Goal: Task Accomplishment & Management: Complete application form

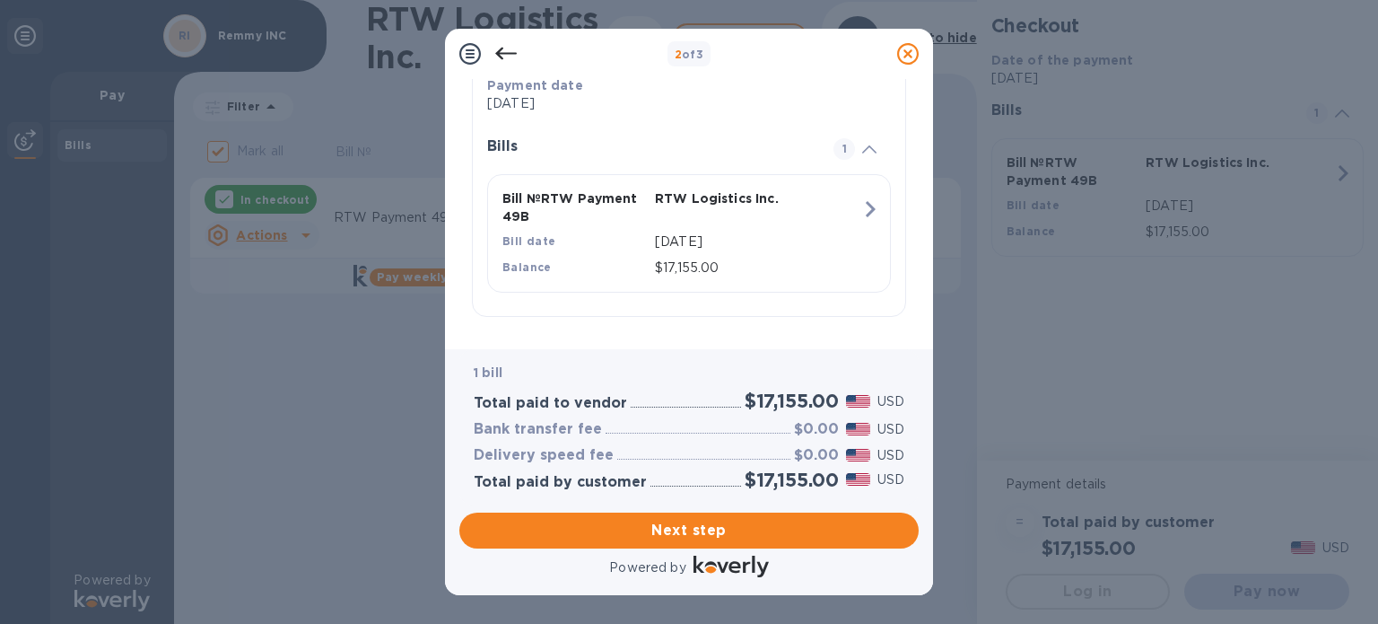
scroll to position [376, 0]
click at [722, 523] on span "Next step" at bounding box center [689, 531] width 431 height 22
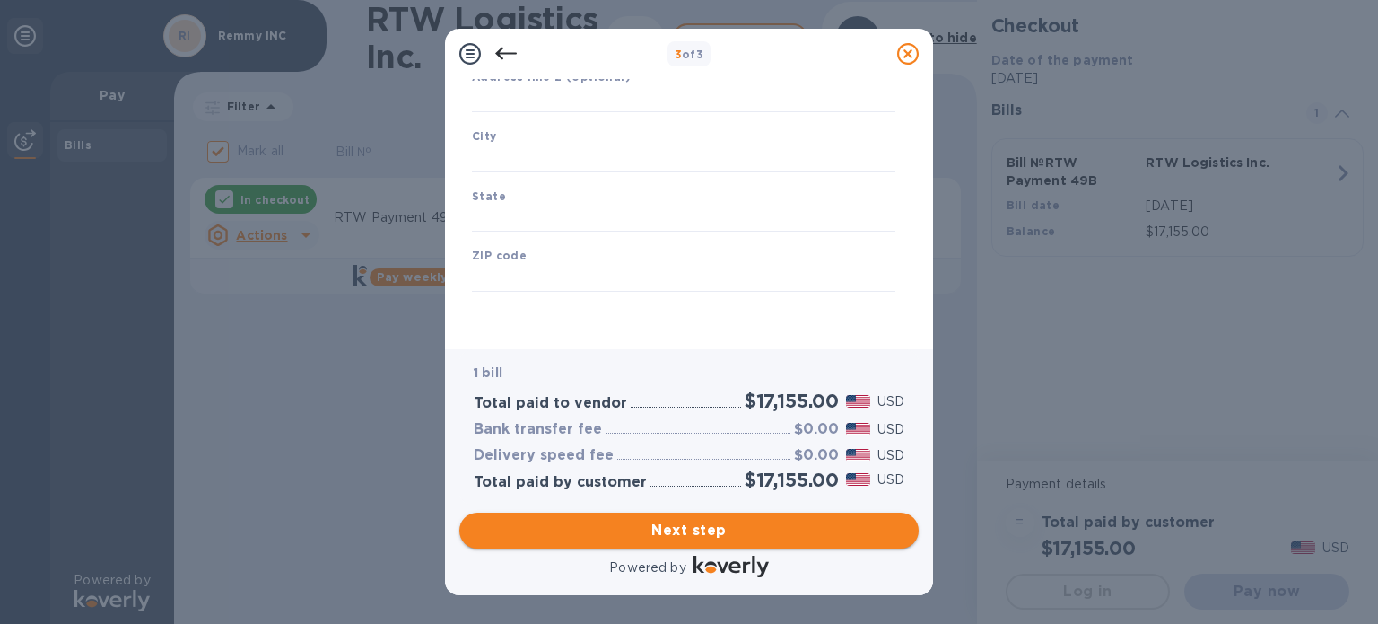
type input "United States"
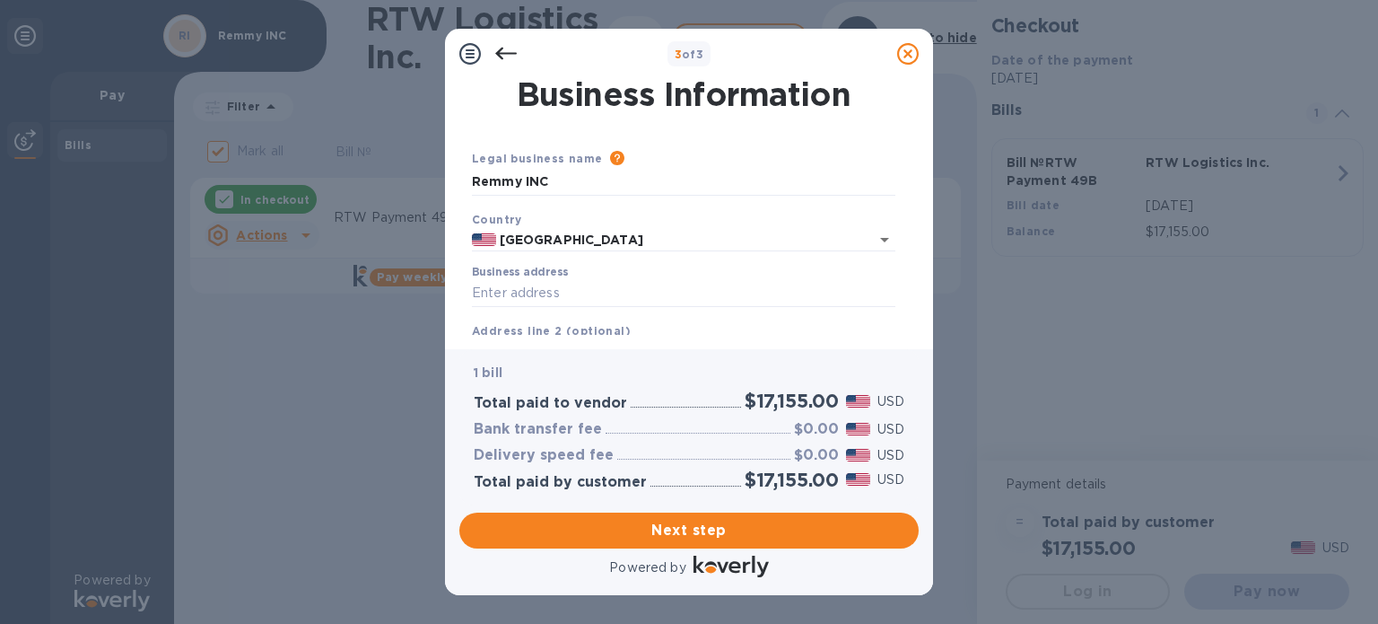
scroll to position [90, 0]
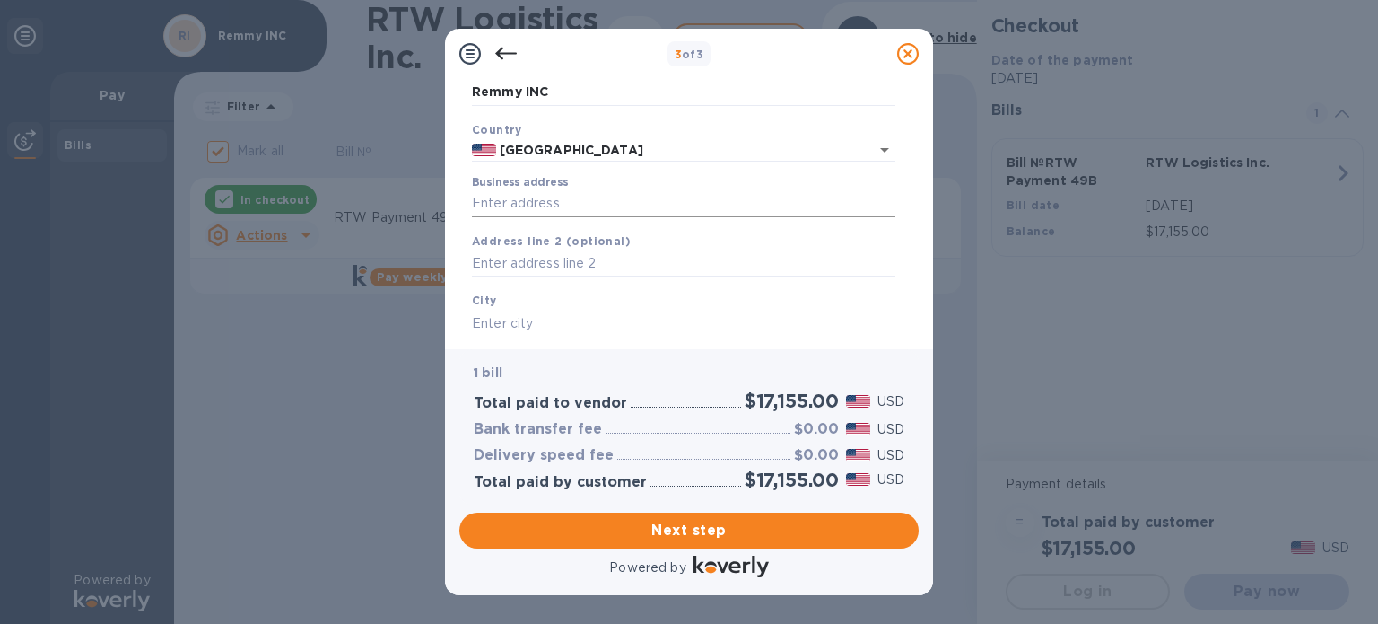
click at [581, 205] on input "Business address" at bounding box center [684, 203] width 424 height 27
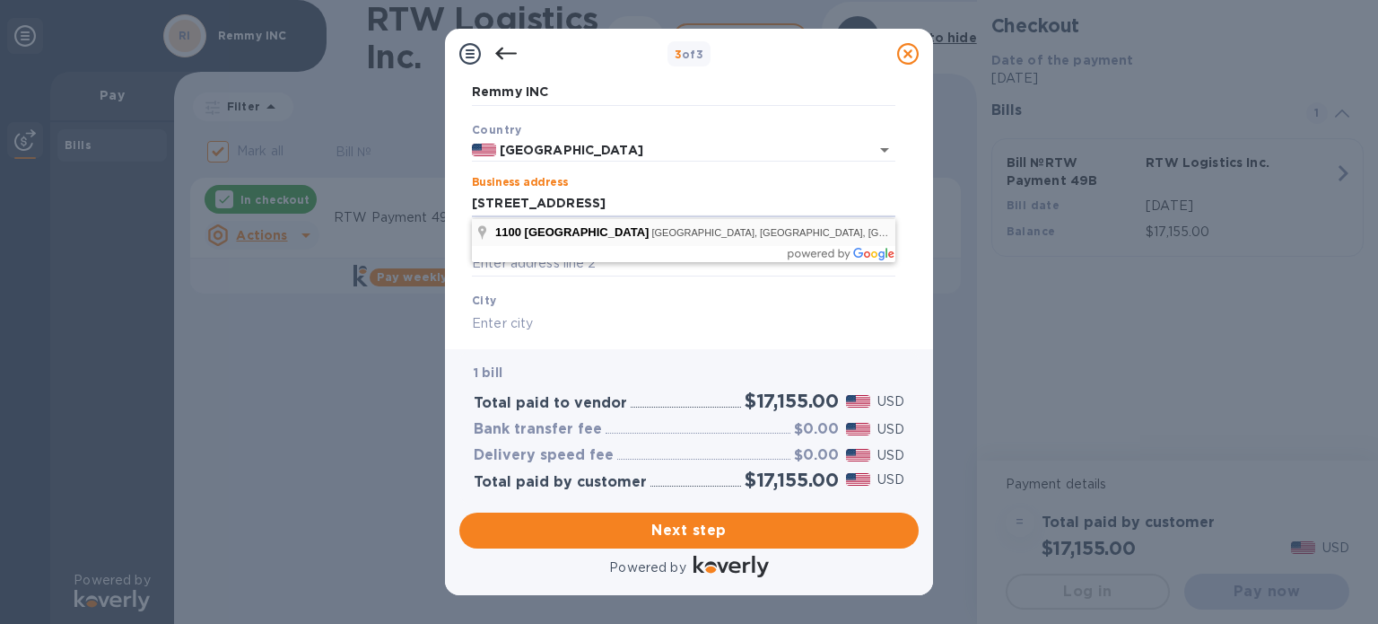
type input "1100 East Orangethorpe Avenue"
type input "Anaheim"
type input "CA"
type input "92801"
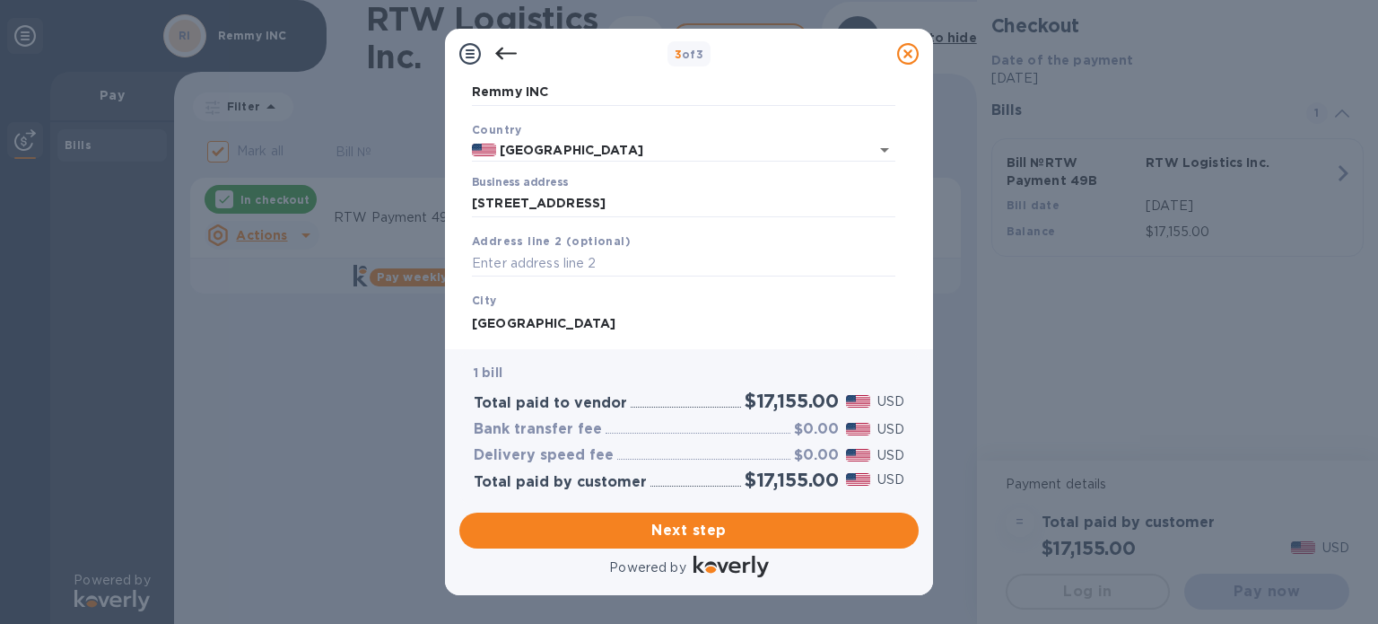
scroll to position [256, 0]
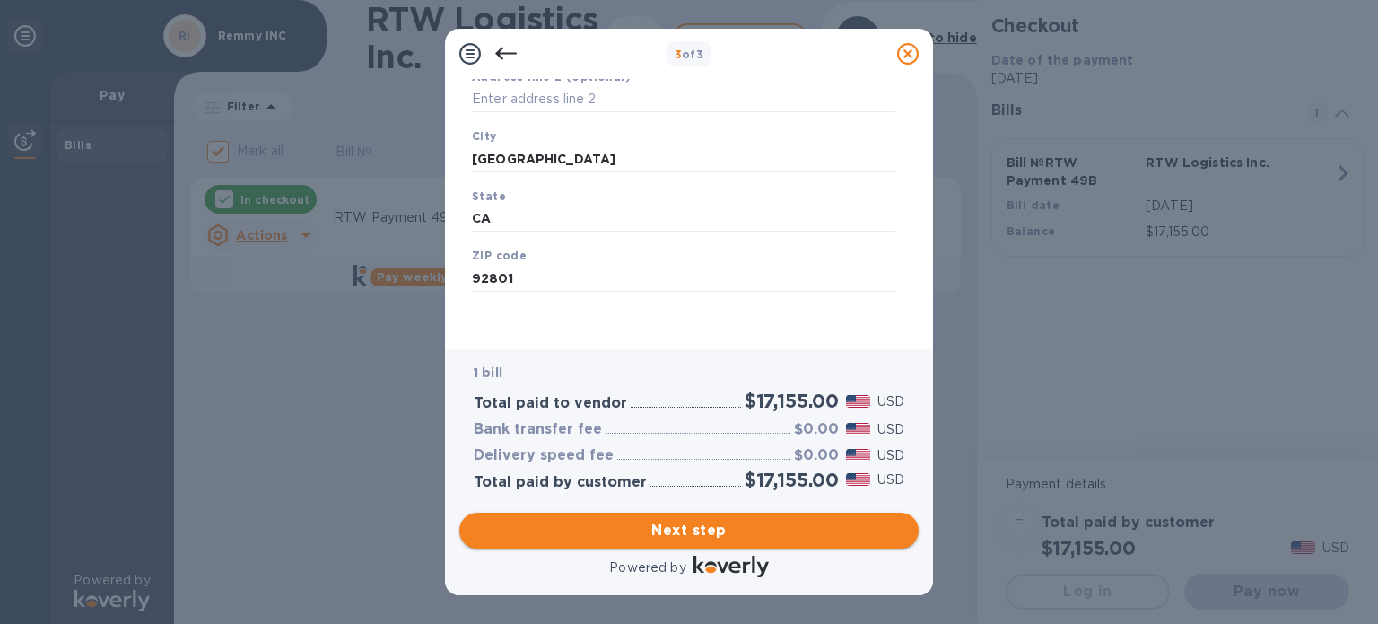
click at [681, 517] on button "Next step" at bounding box center [688, 530] width 459 height 36
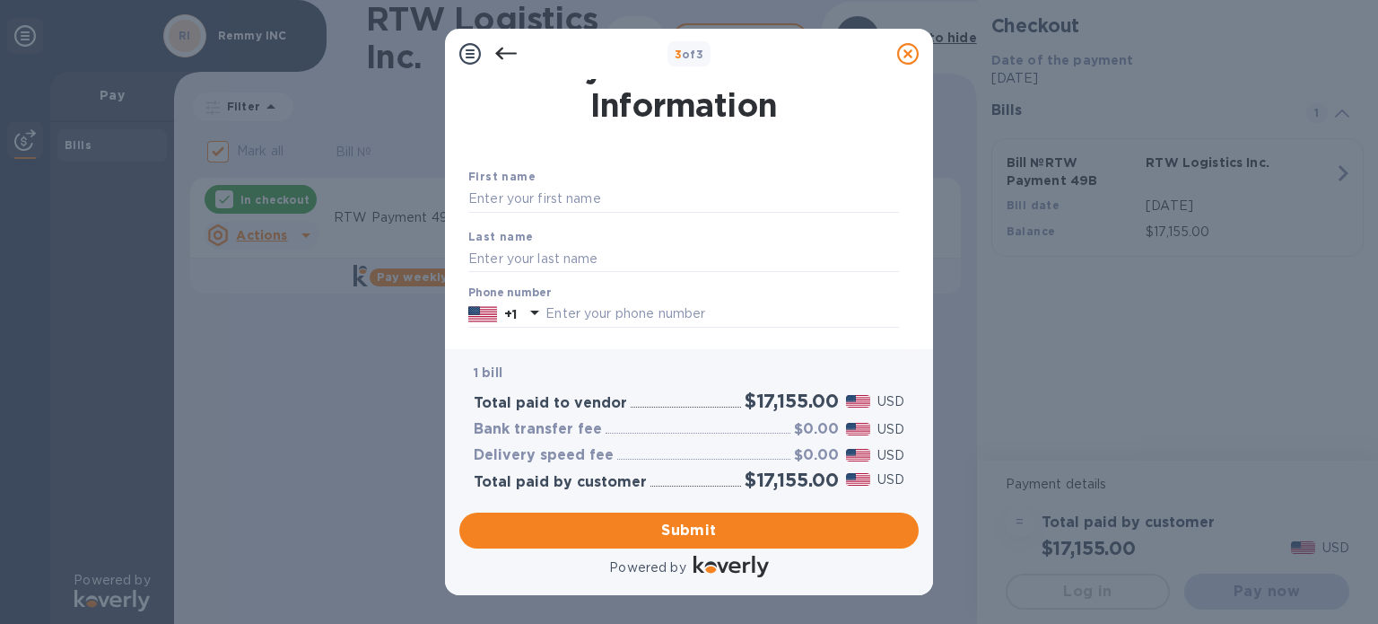
scroll to position [0, 0]
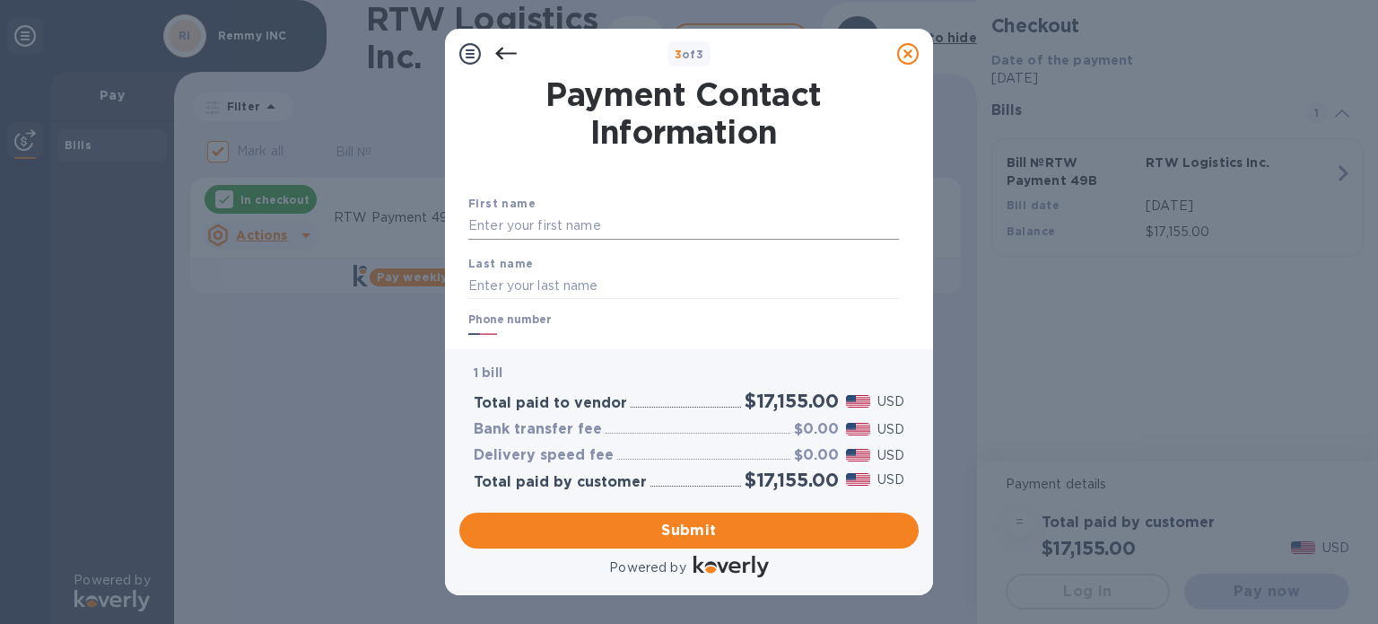
click at [571, 214] on input "text" at bounding box center [683, 226] width 431 height 27
type input "Harish"
type input "Kumar"
type input "3106989111"
type input "harish@remmy.in"
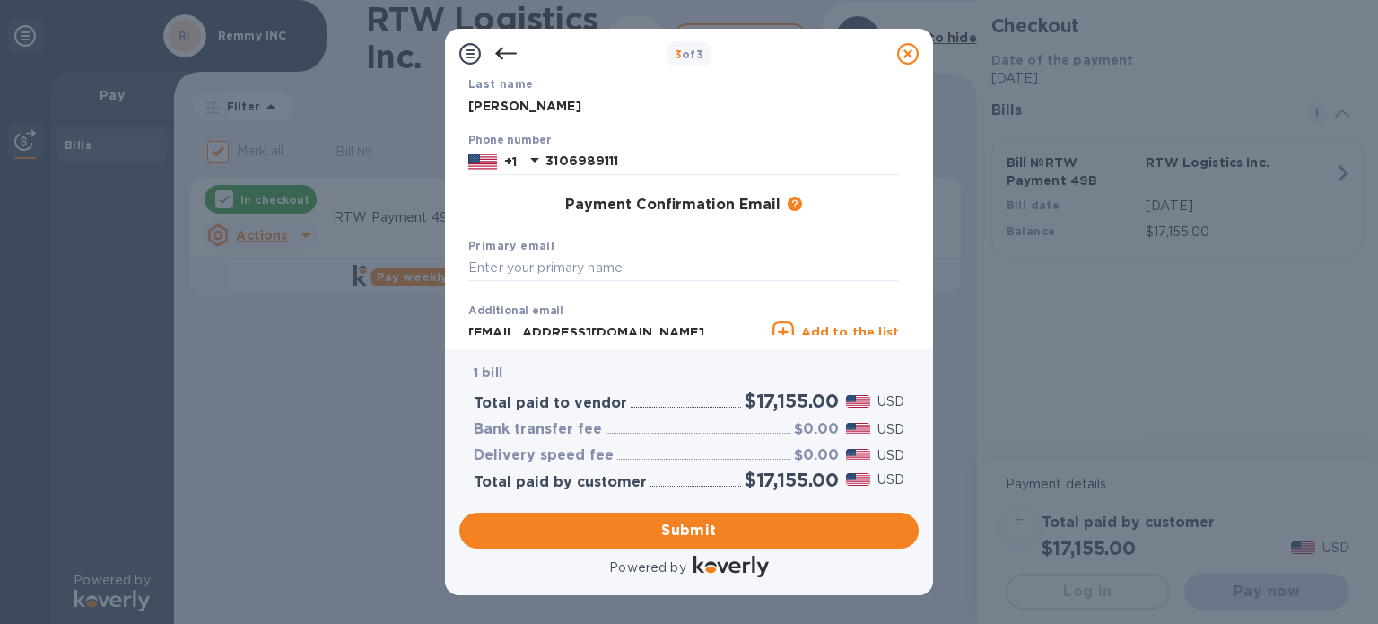
scroll to position [90, 0]
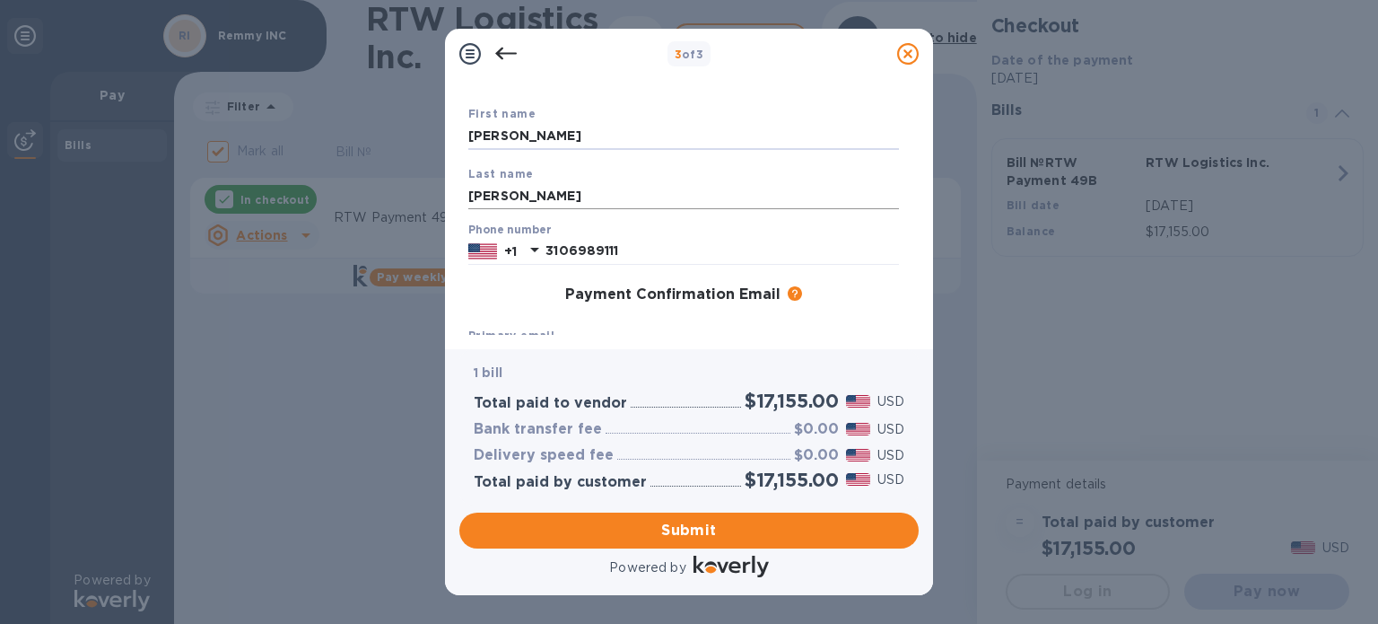
type input "Harish Kumar"
drag, startPoint x: 474, startPoint y: 198, endPoint x: 346, endPoint y: 207, distance: 128.6
click at [346, 207] on div "3 of 3 Payment Contact Information First name Harish Kumar Last name Kumar Phon…" at bounding box center [689, 312] width 1378 height 624
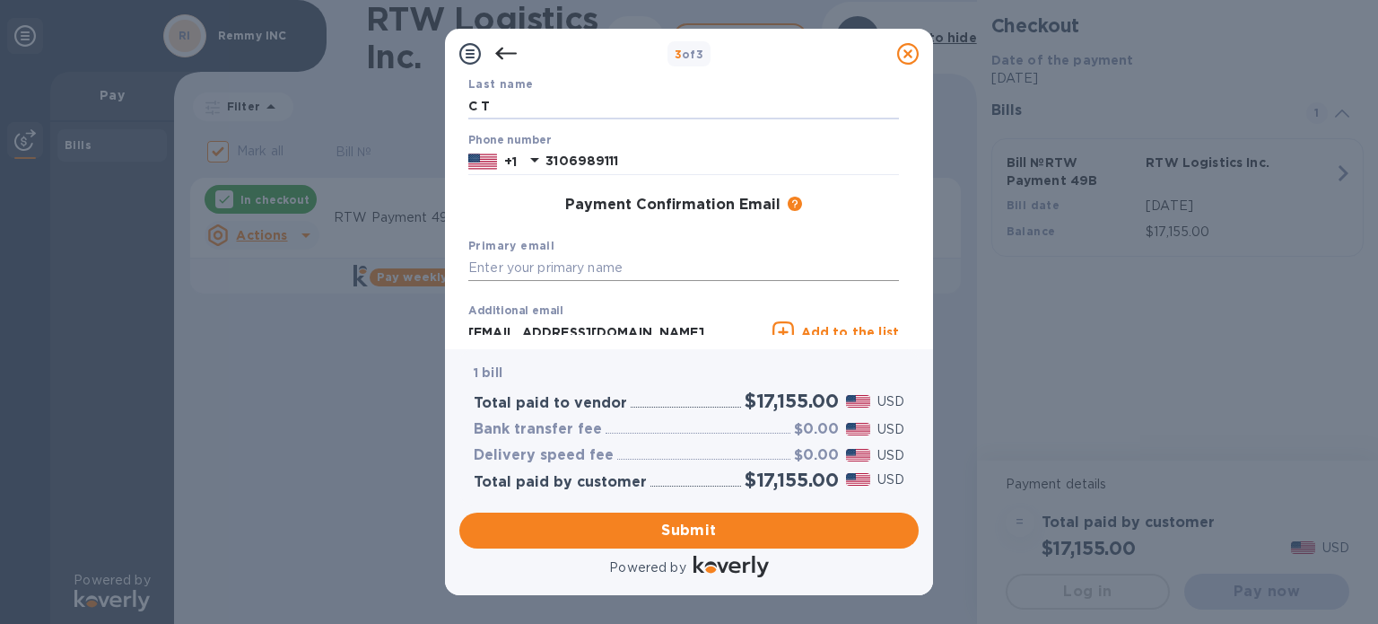
type input "C T"
click at [576, 267] on input "text" at bounding box center [683, 268] width 431 height 27
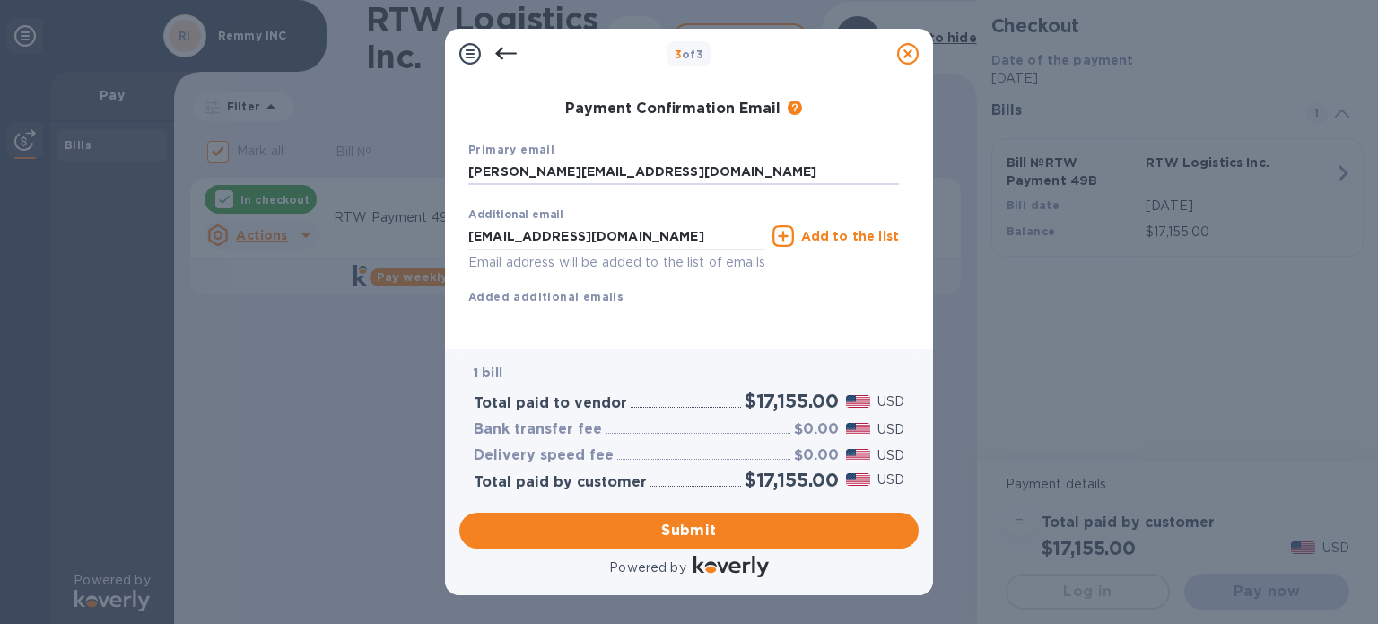
scroll to position [298, 0]
type input "suderson@remmy.in"
click at [658, 534] on span "Submit" at bounding box center [689, 531] width 431 height 22
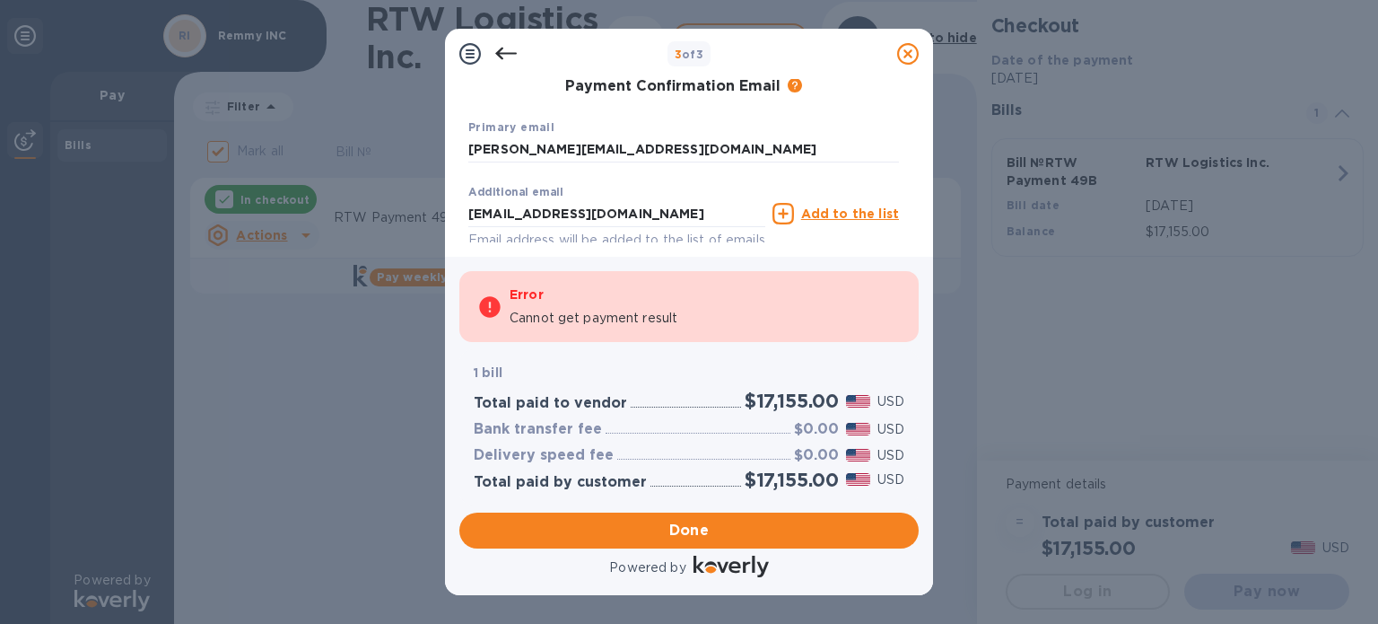
checkbox input "false"
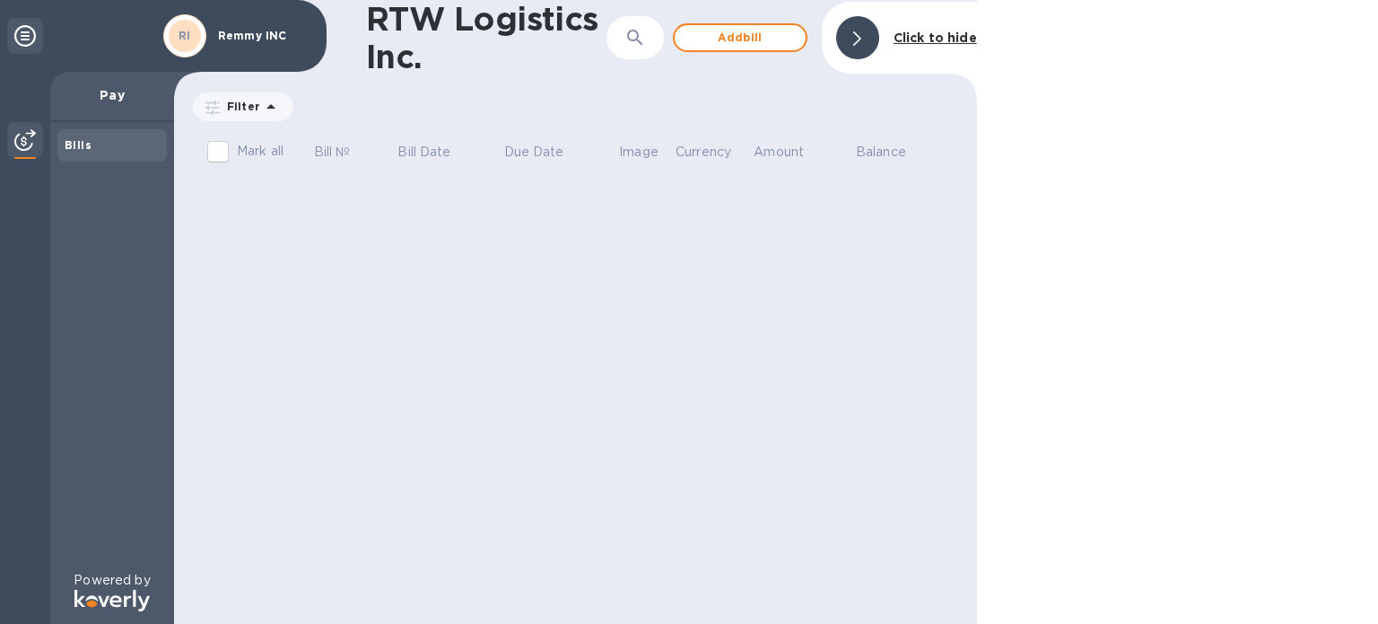
click at [879, 30] on div at bounding box center [857, 37] width 43 height 43
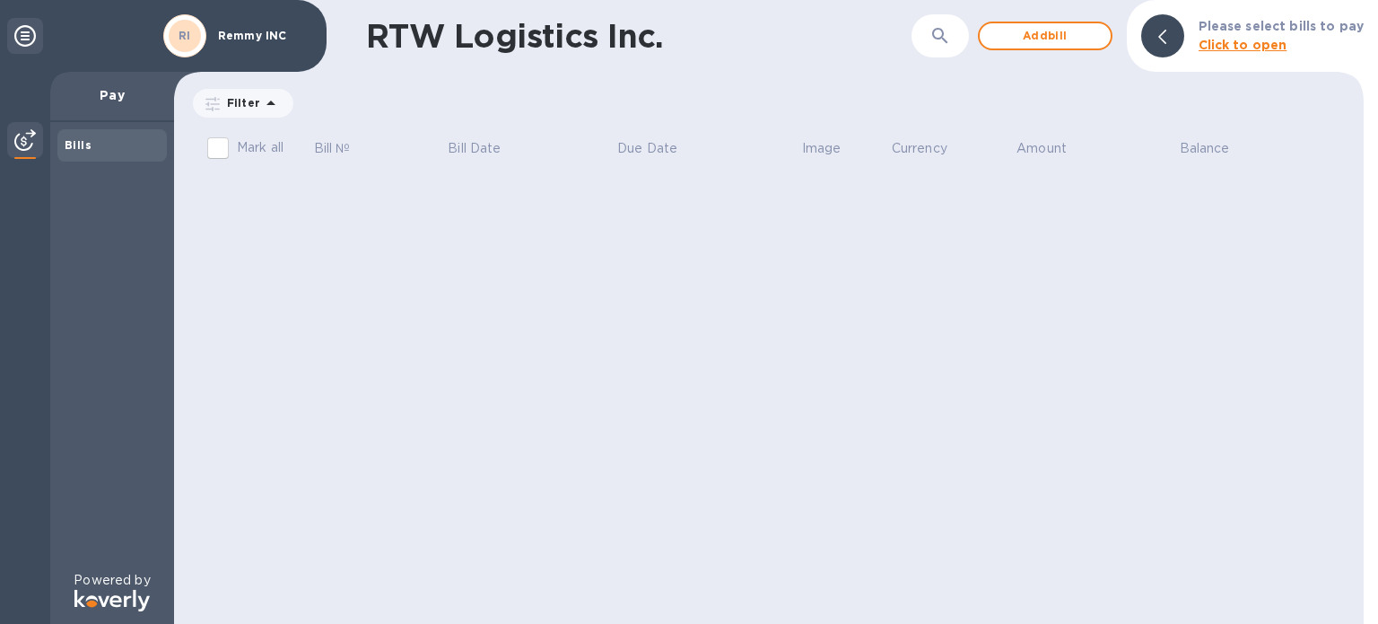
click at [23, 25] on icon at bounding box center [25, 36] width 22 height 22
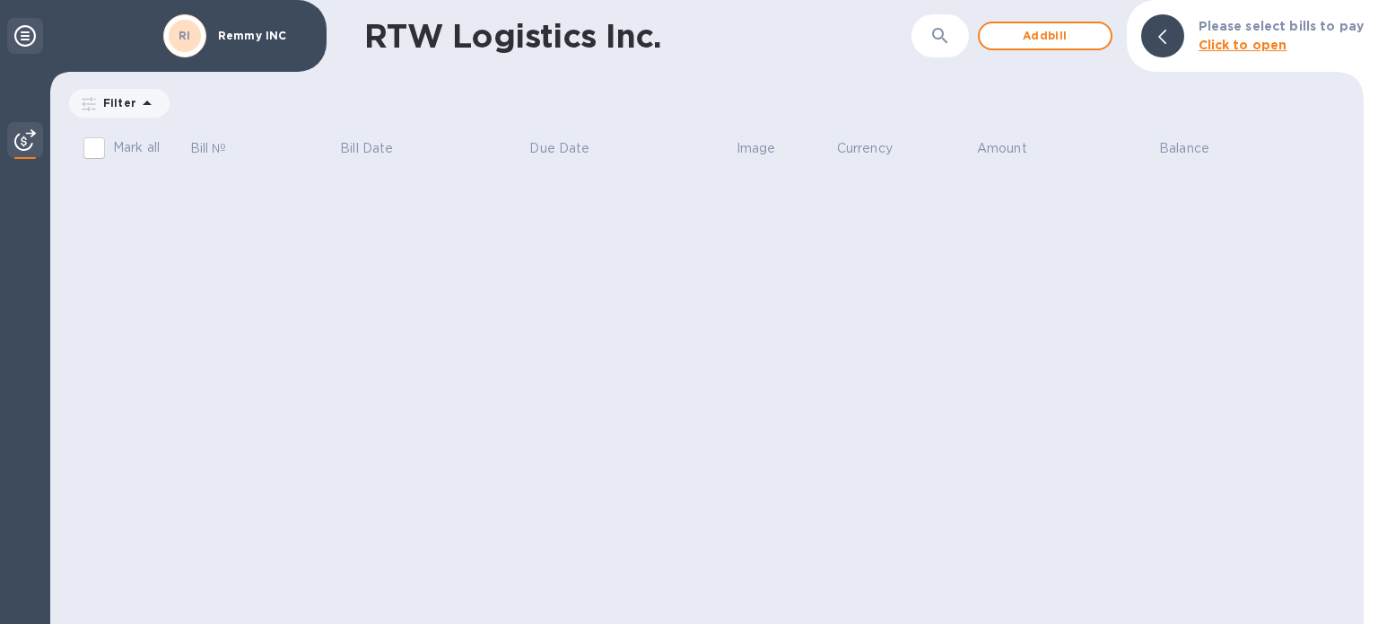
click at [23, 33] on icon at bounding box center [25, 36] width 22 height 22
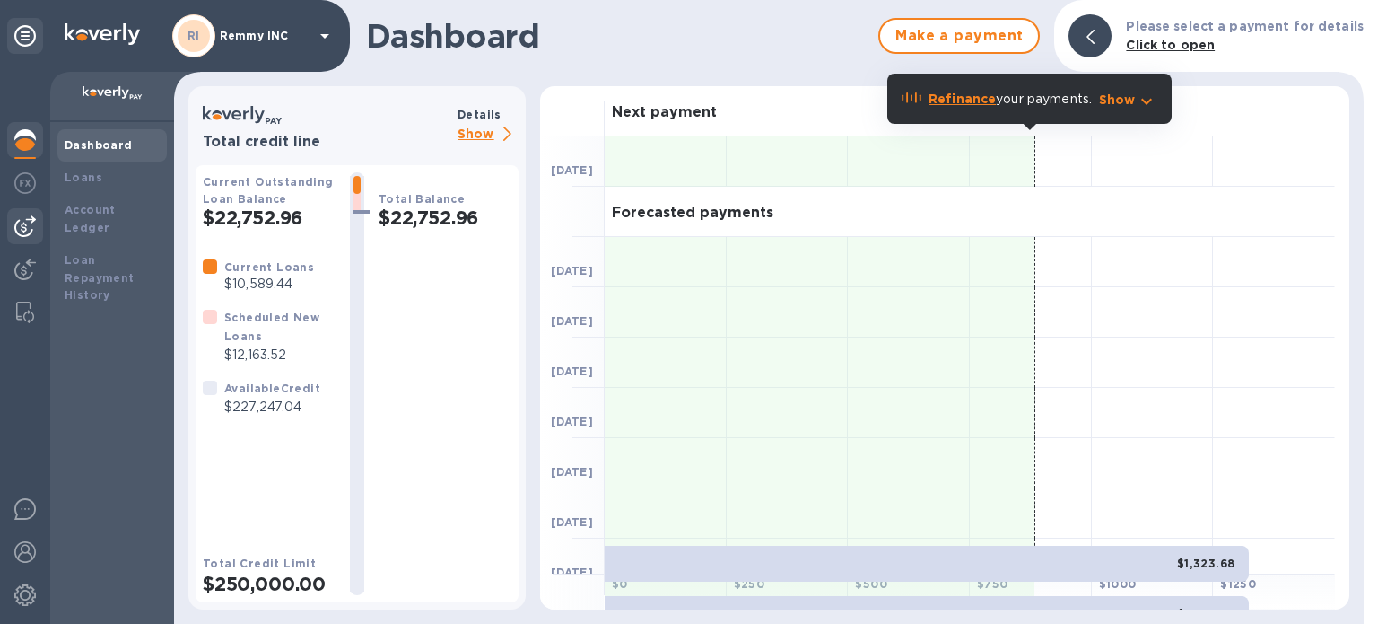
click at [21, 234] on img at bounding box center [25, 226] width 22 height 22
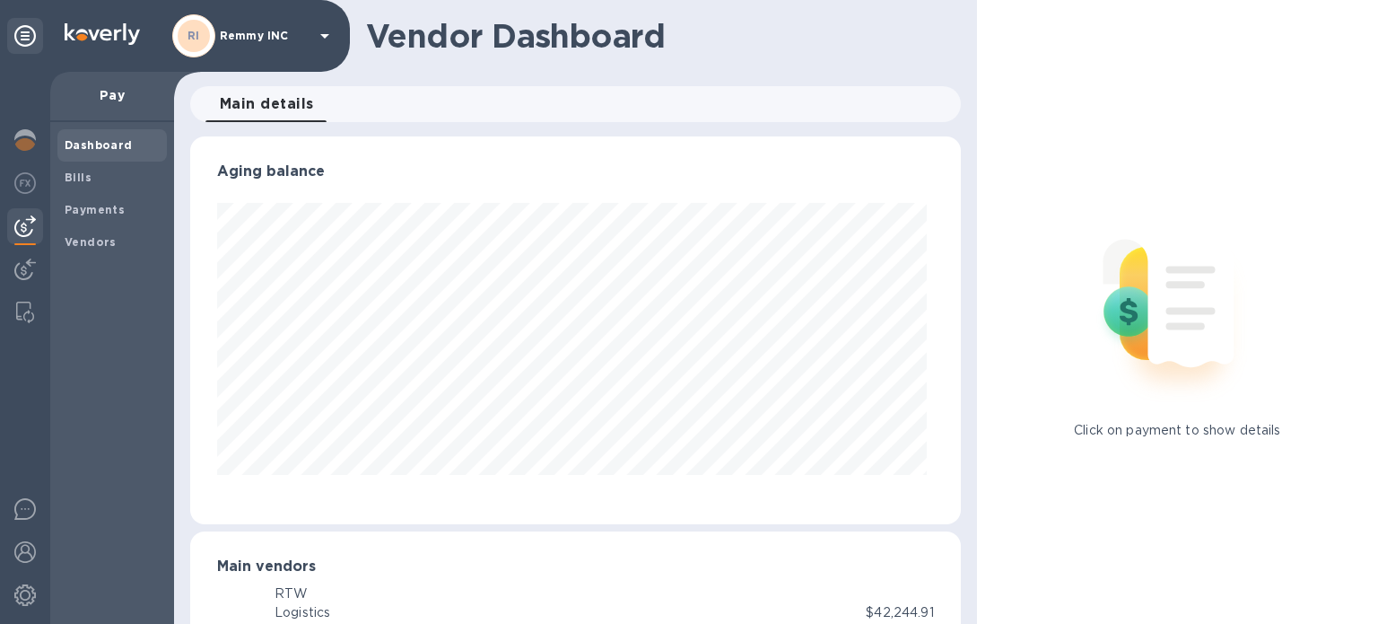
scroll to position [388, 764]
click at [79, 212] on b "Payments" at bounding box center [95, 209] width 60 height 13
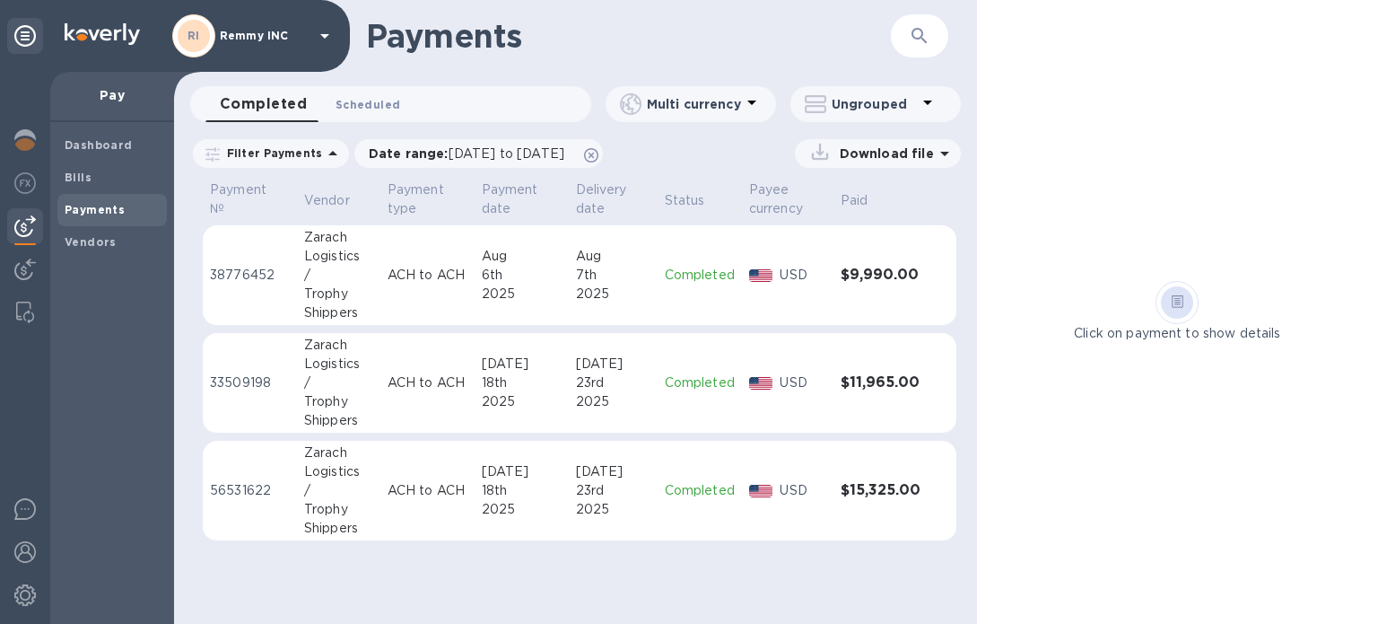
drag, startPoint x: 330, startPoint y: 92, endPoint x: 344, endPoint y: 100, distance: 15.7
click at [336, 93] on button "Scheduled 0" at bounding box center [367, 104] width 93 height 36
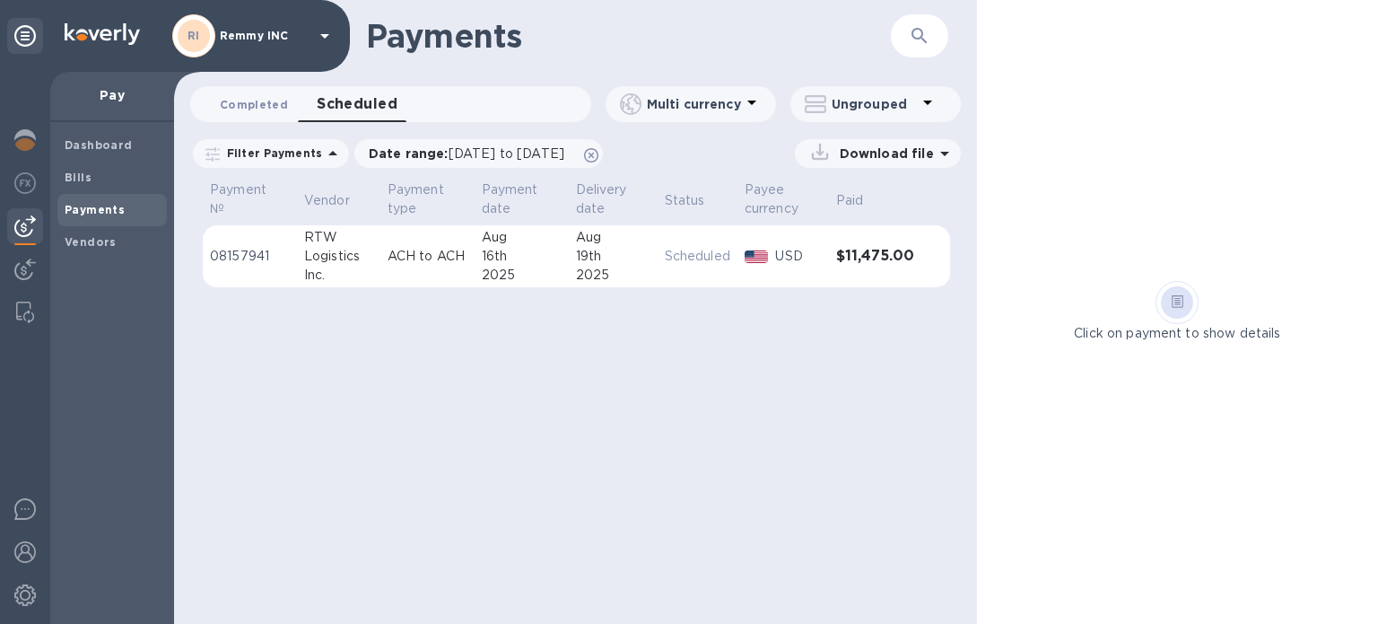
click at [276, 103] on span "Completed 0" at bounding box center [254, 104] width 68 height 19
